Goal: Check status: Check status

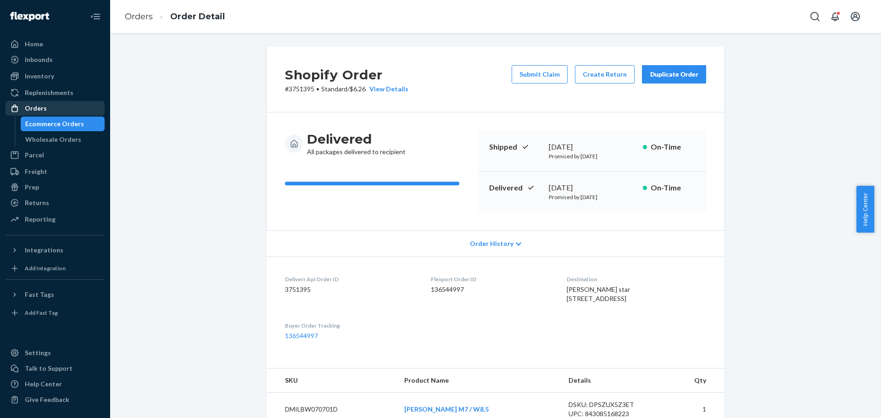
scroll to position [229, 0]
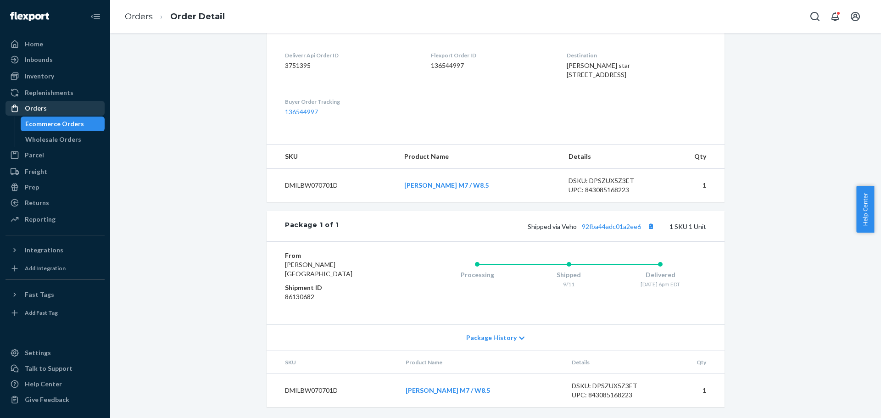
click at [38, 102] on div "Orders" at bounding box center [54, 108] width 97 height 13
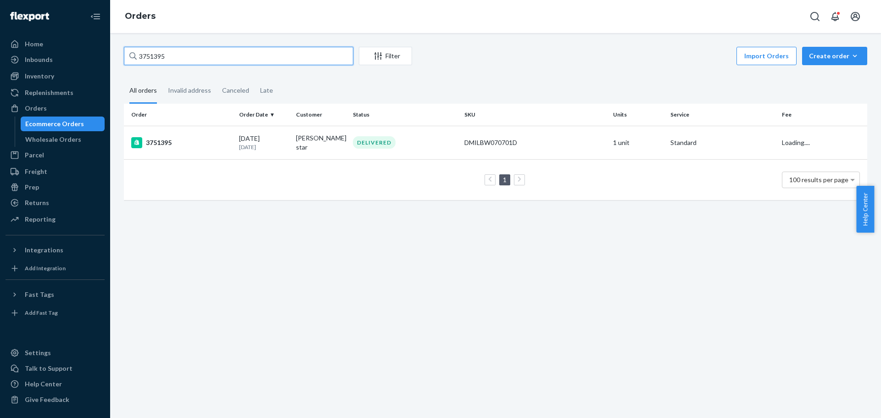
click at [152, 56] on input "3751395" at bounding box center [238, 56] width 229 height 18
paste input "6283"
type input "3762835"
click at [167, 139] on div "3762835" at bounding box center [181, 141] width 100 height 11
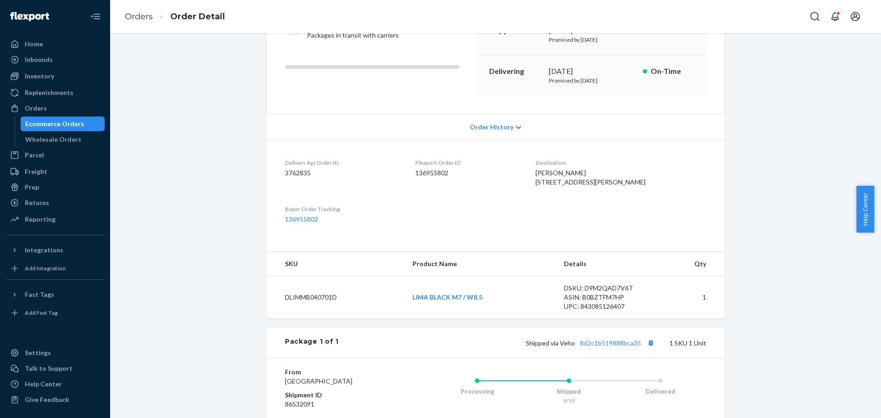
scroll to position [183, 0]
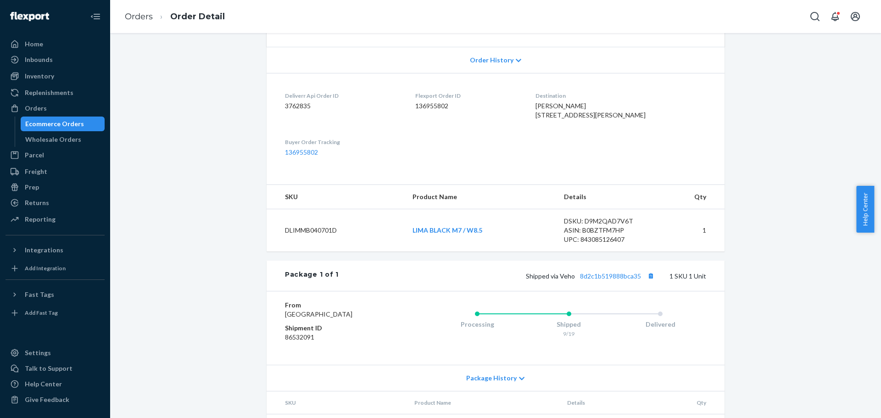
drag, startPoint x: 580, startPoint y: 120, endPoint x: 555, endPoint y: 117, distance: 25.9
click at [555, 117] on dl "Deliverr Api Order ID 3762835 Flexport Order ID 136955802 Destination [PERSON_N…" at bounding box center [496, 124] width 458 height 102
click at [618, 280] on link "8d2c1b519888bca35" at bounding box center [610, 276] width 61 height 8
